Goal: Navigation & Orientation: Understand site structure

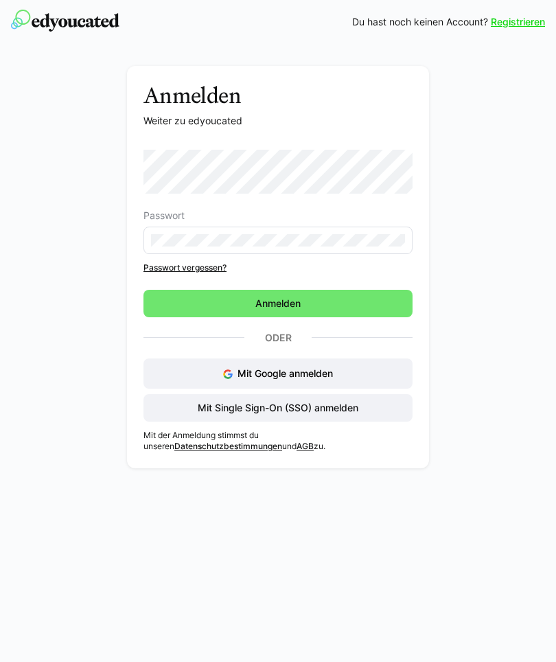
click at [347, 296] on span "Anmelden" at bounding box center [278, 303] width 269 height 27
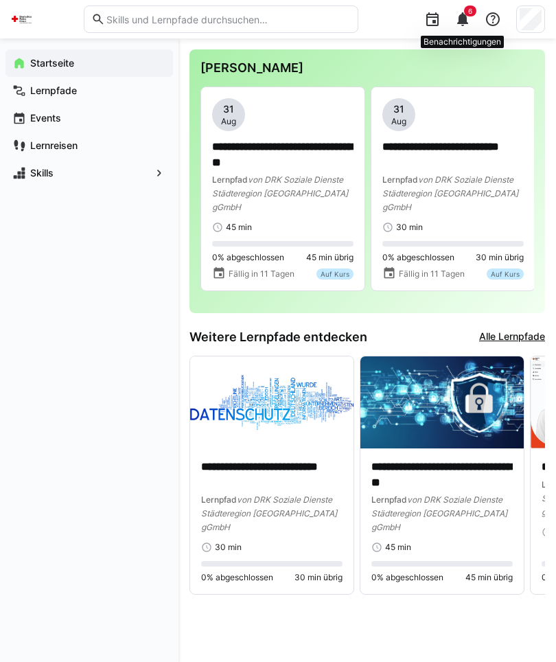
click at [453, 23] on div "6" at bounding box center [462, 18] width 27 height 27
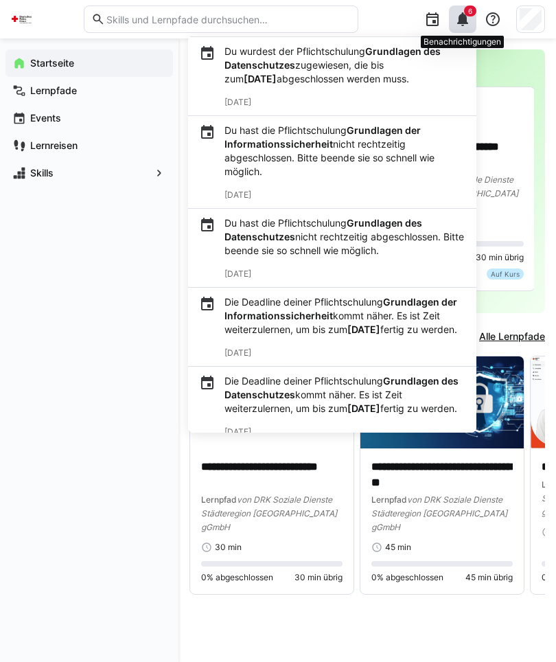
scroll to position [111, 0]
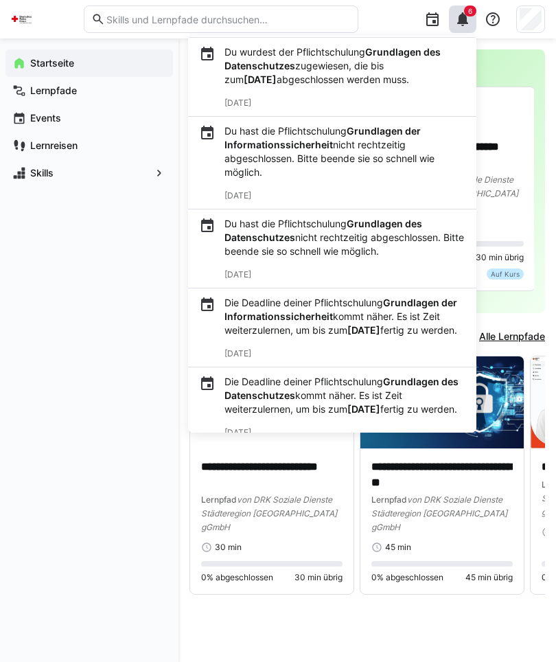
click at [436, 602] on div "**********" at bounding box center [368, 350] width 356 height 602
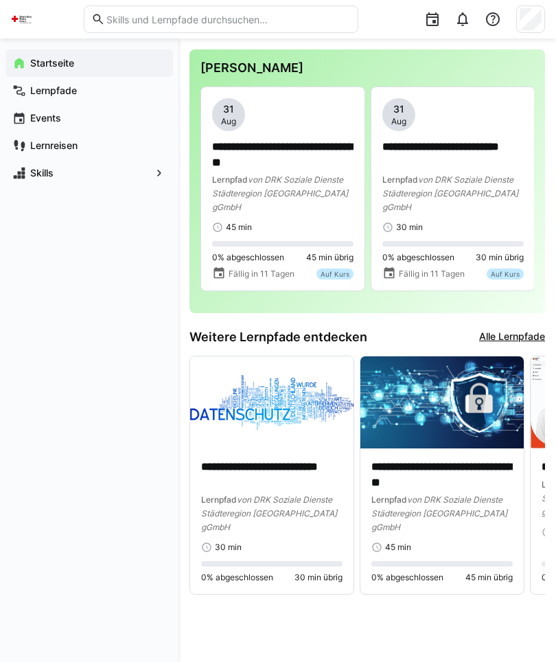
scroll to position [0, 0]
click at [95, 139] on span "Lernreisen" at bounding box center [97, 146] width 138 height 14
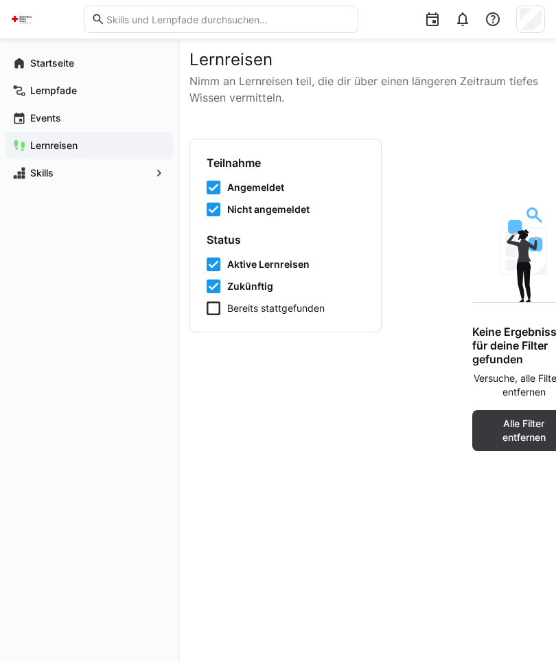
click at [100, 123] on span "Events" at bounding box center [97, 118] width 138 height 14
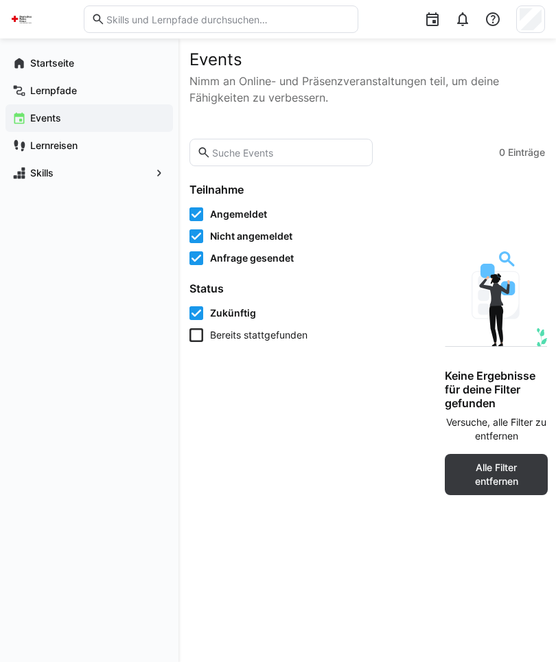
click at [102, 172] on span "Skills" at bounding box center [89, 173] width 122 height 14
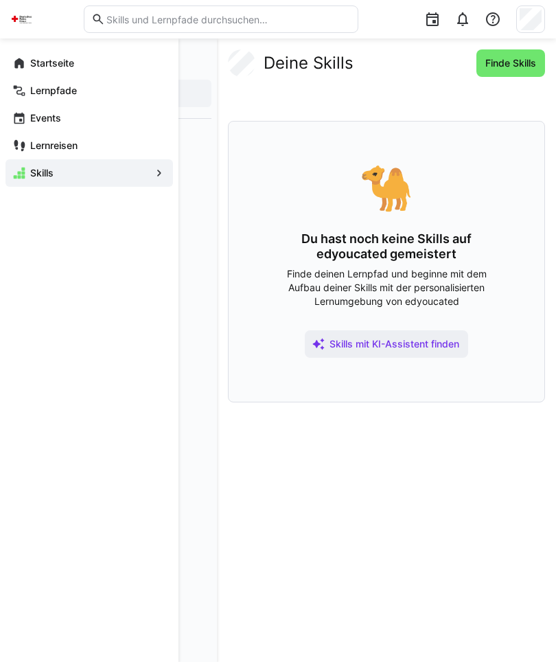
click at [113, 63] on span "Startseite" at bounding box center [97, 63] width 138 height 14
